Goal: Navigation & Orientation: Find specific page/section

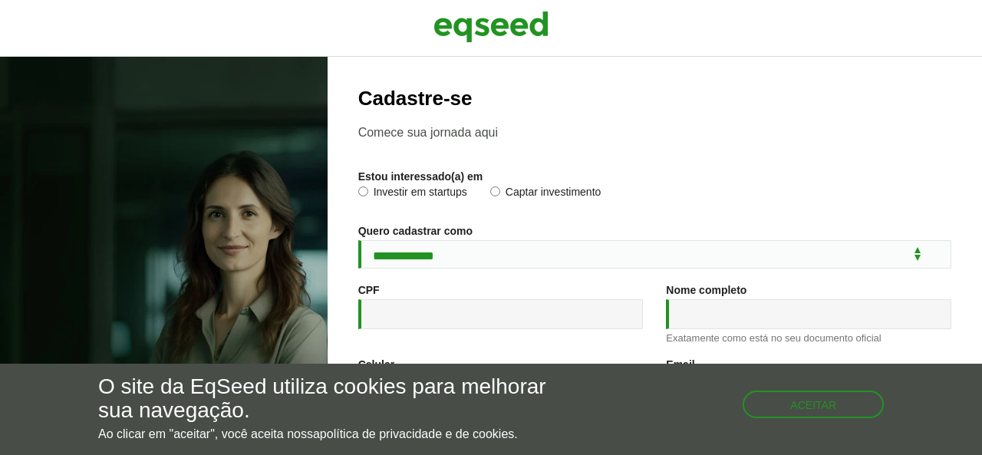
drag, startPoint x: 0, startPoint y: 0, endPoint x: 494, endPoint y: 29, distance: 495.0
click at [494, 29] on img at bounding box center [491, 27] width 115 height 38
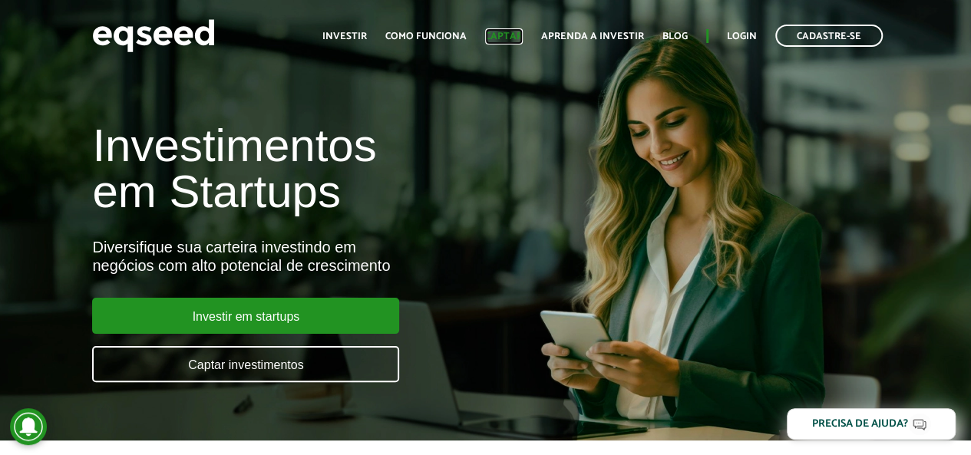
click at [513, 40] on link "Captar" at bounding box center [504, 36] width 38 height 10
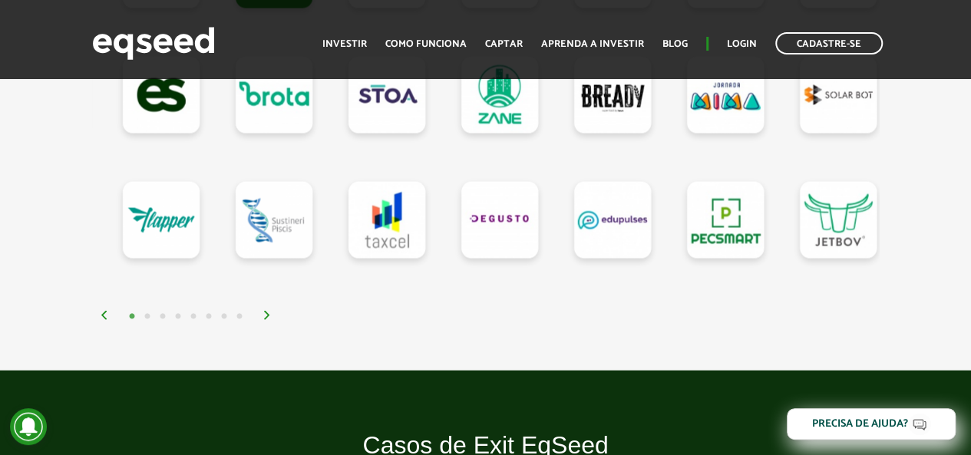
scroll to position [1581, 0]
click at [268, 320] on img at bounding box center [266, 315] width 9 height 9
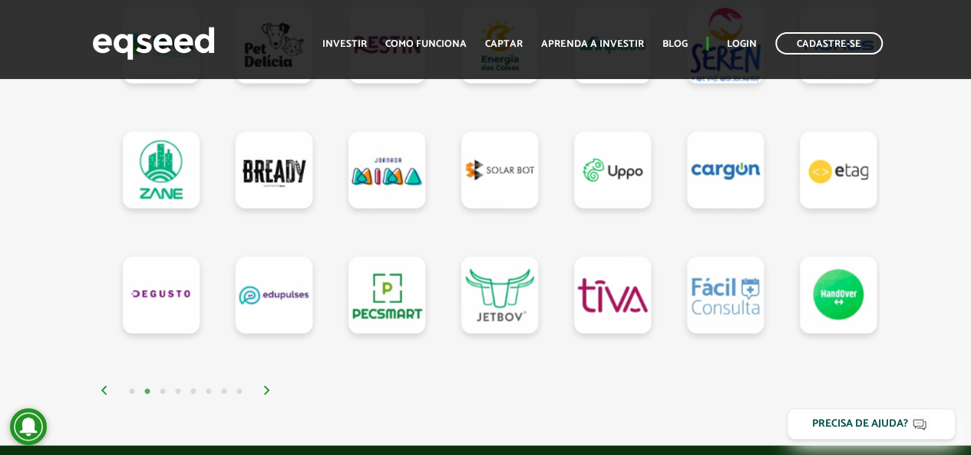
scroll to position [1507, 0]
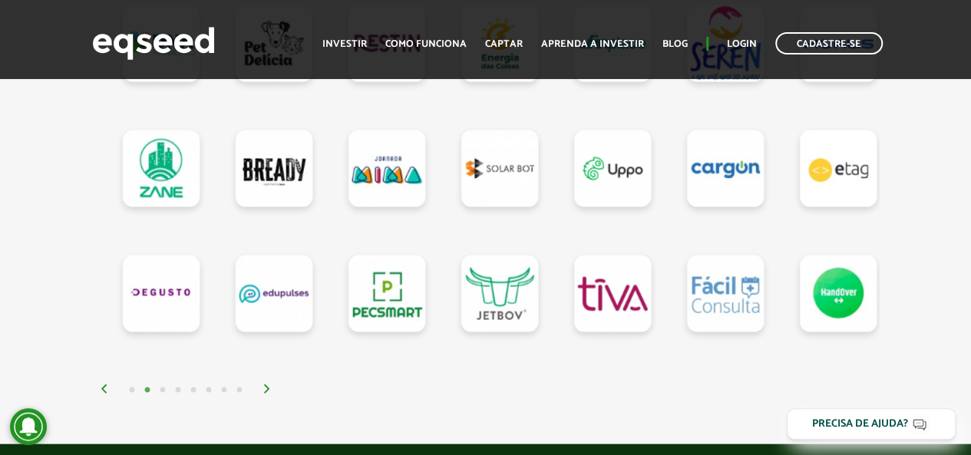
click at [267, 394] on img at bounding box center [266, 388] width 9 height 9
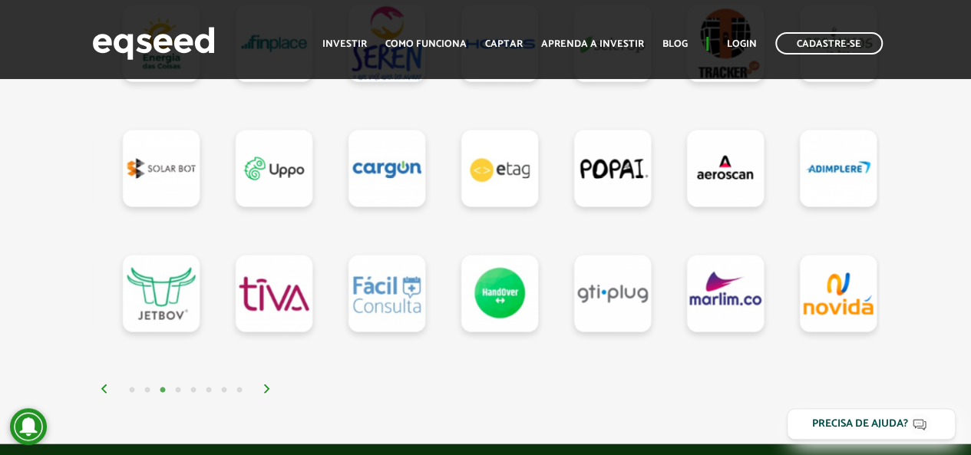
click at [267, 394] on img at bounding box center [266, 388] width 9 height 9
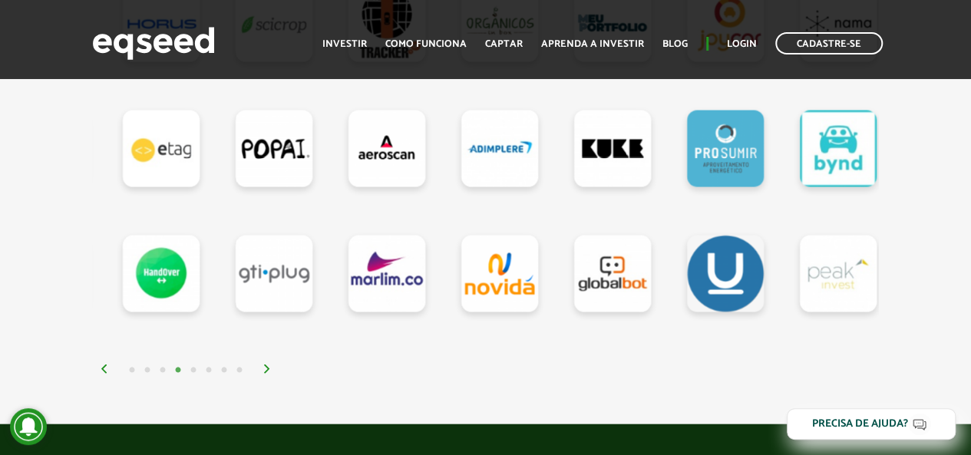
scroll to position [1532, 0]
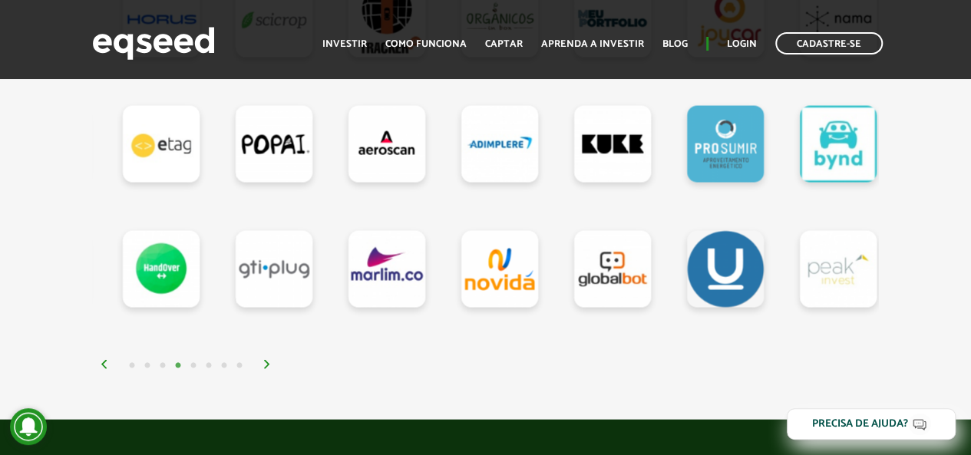
click at [269, 369] on img at bounding box center [266, 364] width 9 height 9
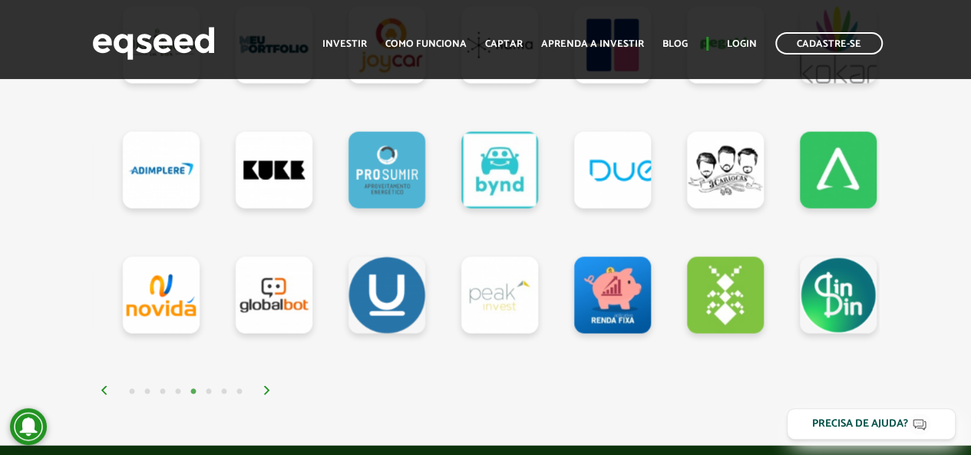
scroll to position [1518, 0]
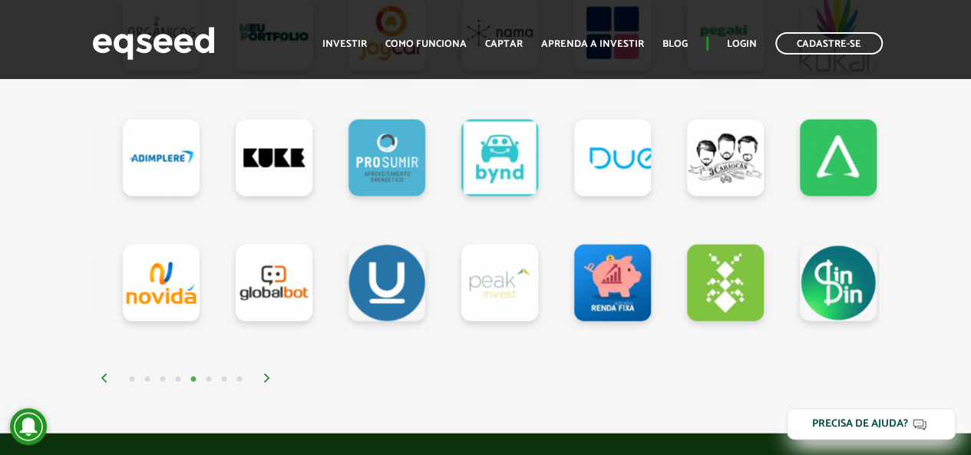
click at [267, 383] on img at bounding box center [266, 378] width 9 height 9
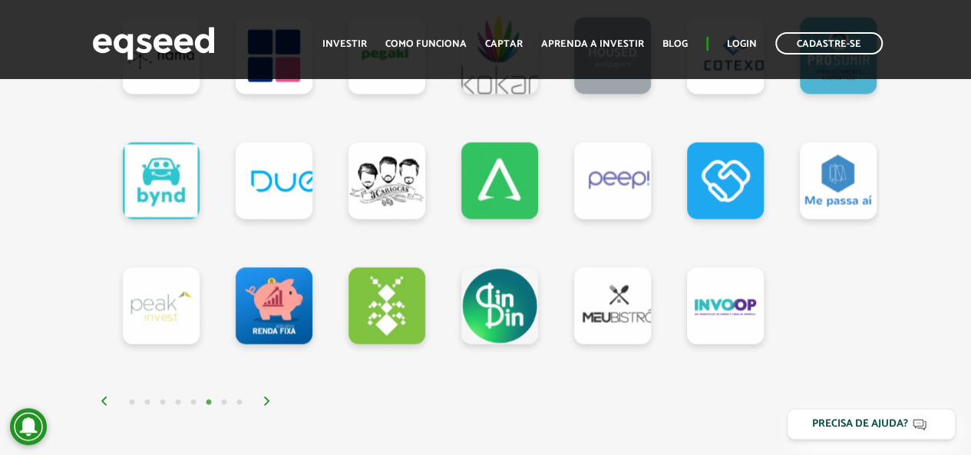
scroll to position [1495, 0]
click at [269, 406] on img at bounding box center [266, 401] width 9 height 9
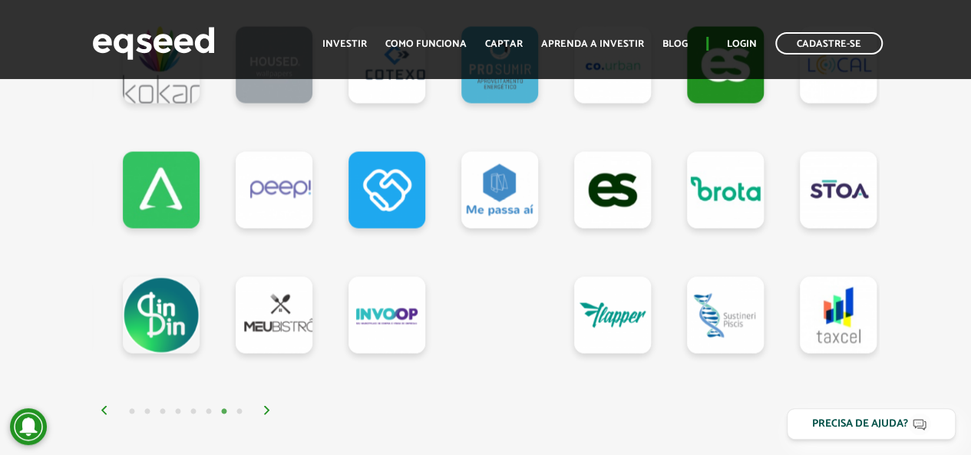
scroll to position [1489, 0]
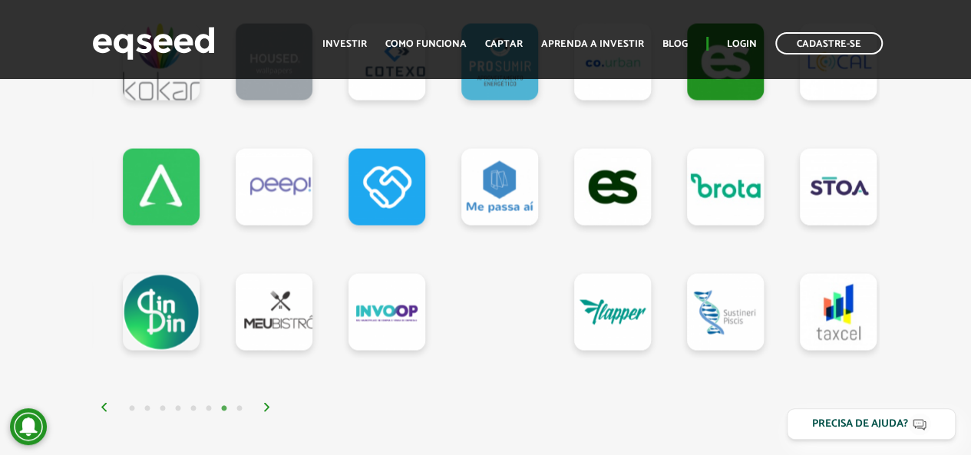
click at [270, 412] on img at bounding box center [266, 407] width 9 height 9
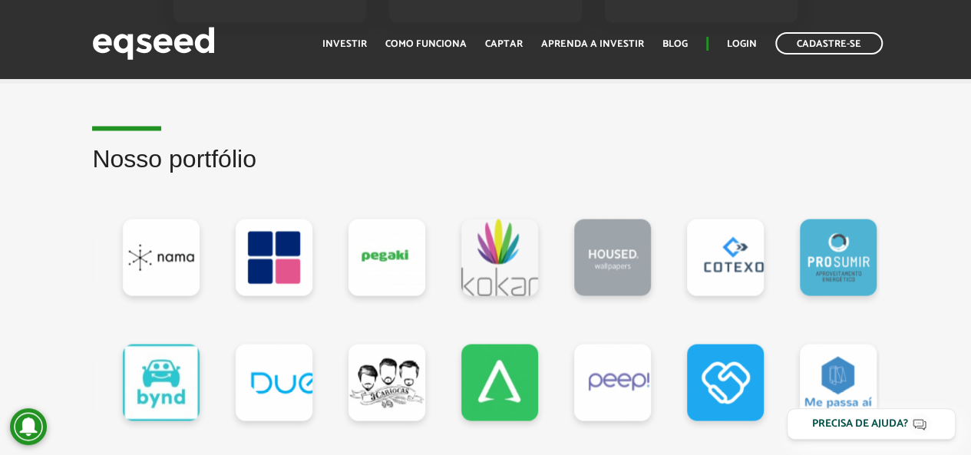
scroll to position [1291, 0]
